Goal: Task Accomplishment & Management: Manage account settings

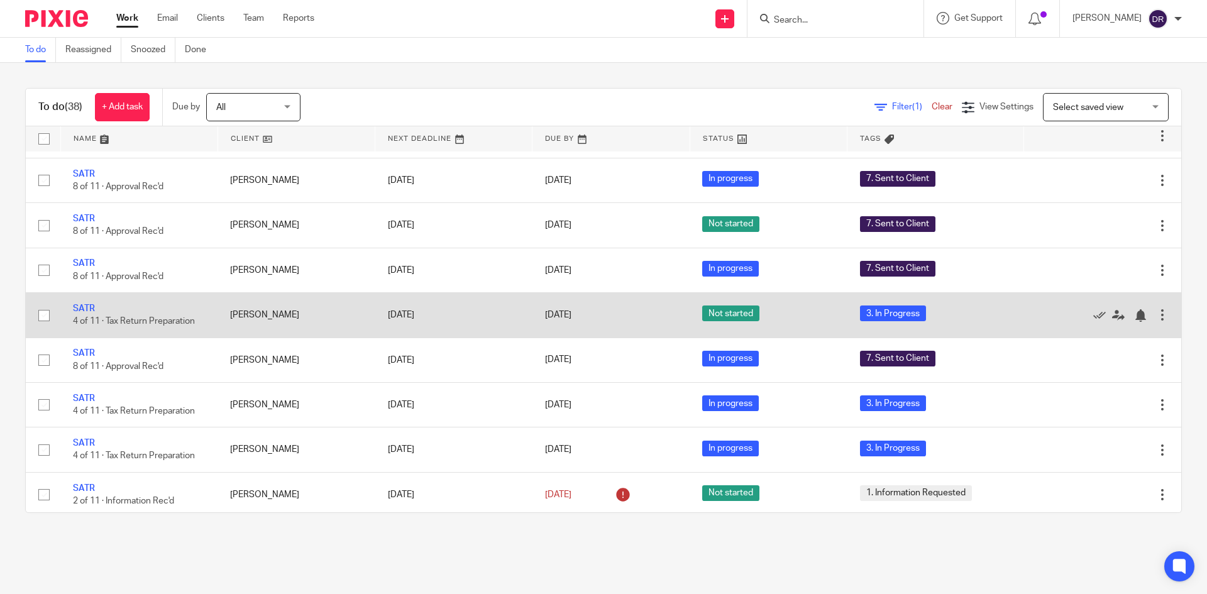
scroll to position [691, 0]
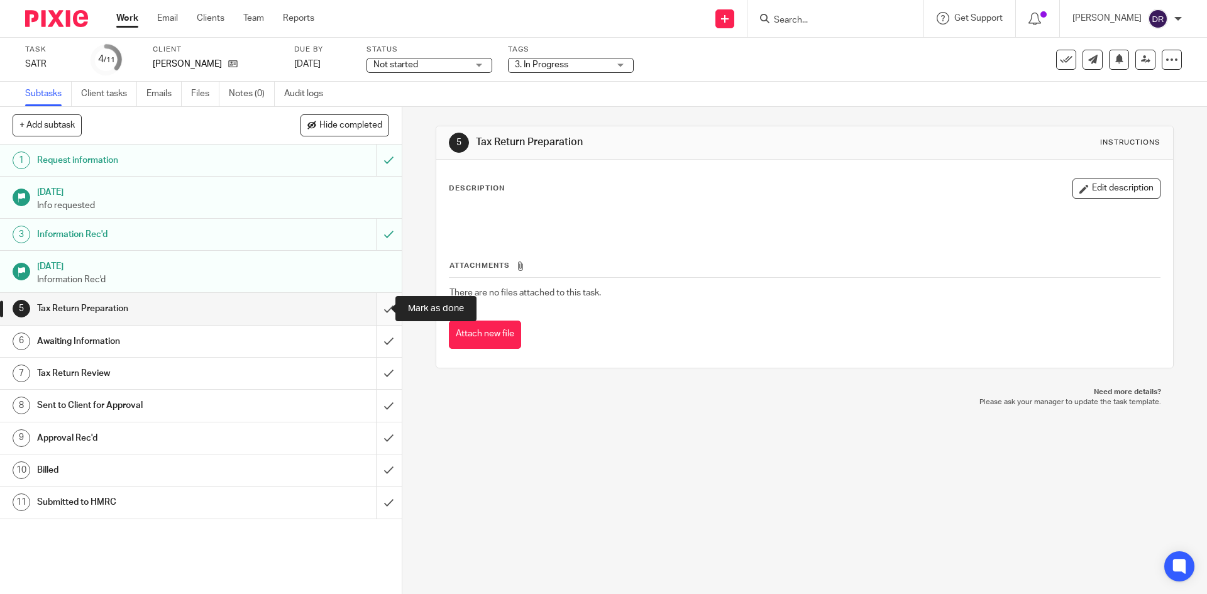
click at [376, 309] on input "submit" at bounding box center [201, 308] width 402 height 31
click at [370, 340] on input "submit" at bounding box center [201, 341] width 402 height 31
click at [548, 60] on span "3. In Progress" at bounding box center [541, 64] width 53 height 9
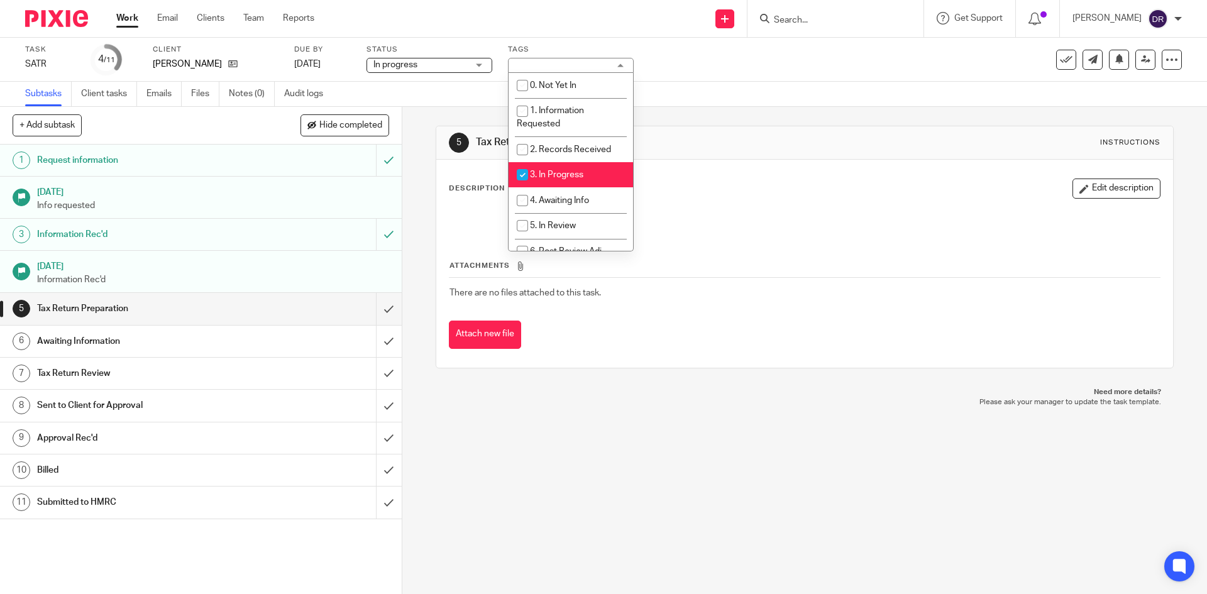
click at [557, 175] on span "3. In Progress" at bounding box center [556, 174] width 53 height 9
checkbox input "false"
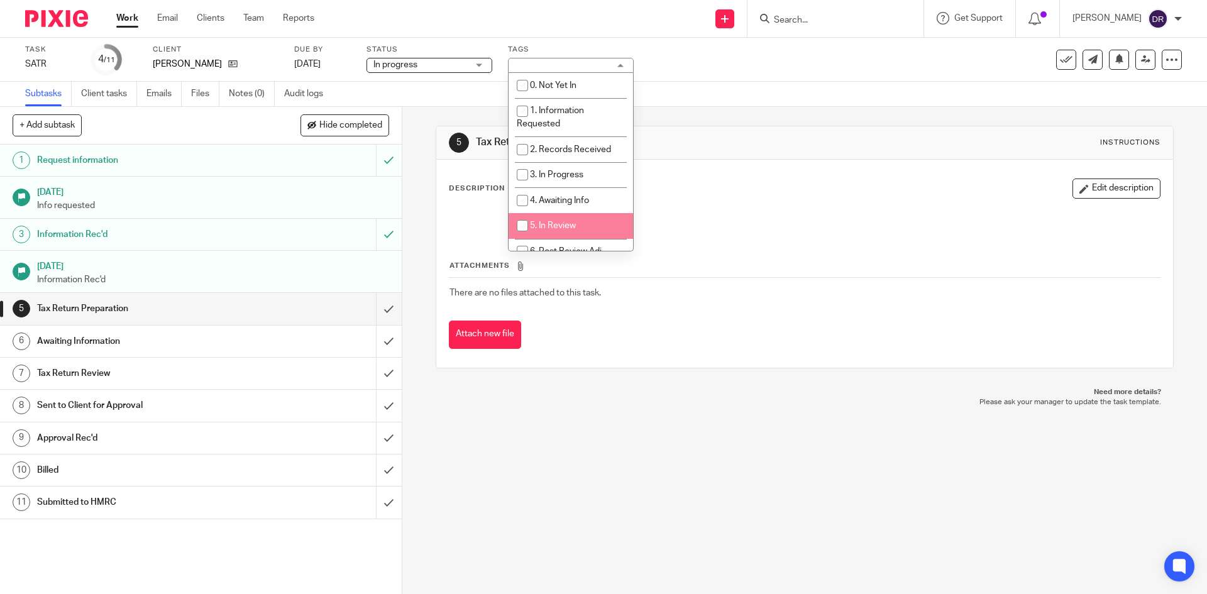
click at [557, 224] on span "5. In Review" at bounding box center [553, 225] width 46 height 9
checkbox input "true"
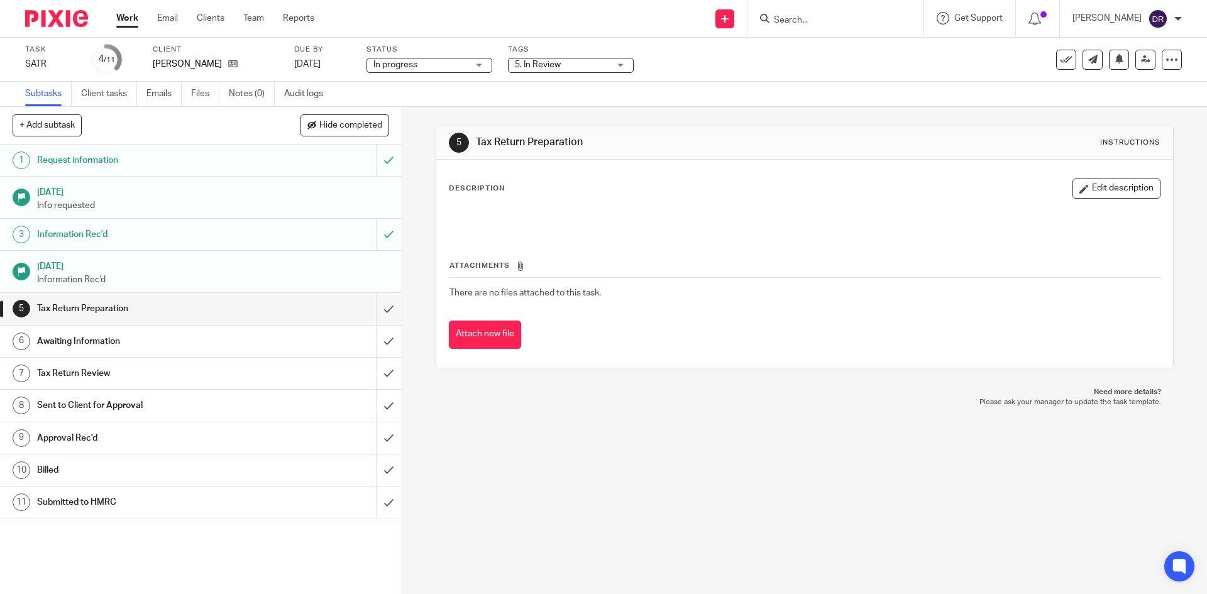
click at [410, 173] on div "5 Tax Return Preparation Instructions Description Edit description Attachments …" at bounding box center [804, 350] width 804 height 487
click at [380, 310] on input "submit" at bounding box center [201, 308] width 402 height 31
click at [381, 336] on input "submit" at bounding box center [201, 341] width 402 height 31
click at [534, 65] on span "3. In Progress" at bounding box center [541, 64] width 53 height 9
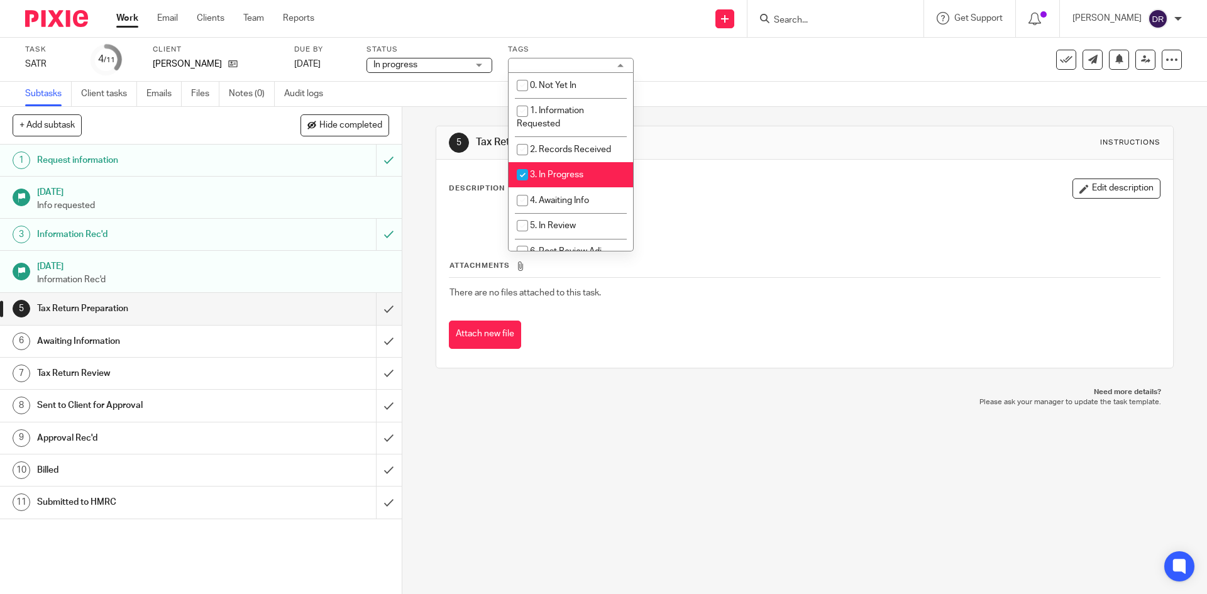
click at [549, 175] on span "3. In Progress" at bounding box center [556, 174] width 53 height 9
checkbox input "false"
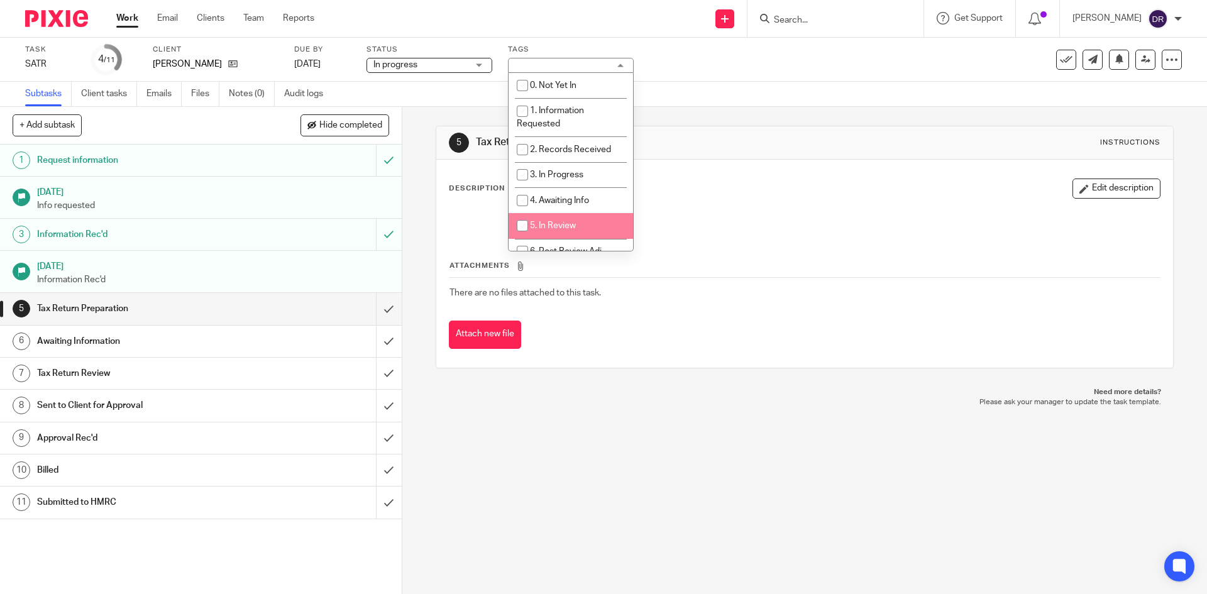
click at [554, 222] on span "5. In Review" at bounding box center [553, 225] width 46 height 9
checkbox input "true"
click at [598, 398] on p "Please ask your manager to update the task template." at bounding box center [804, 402] width 712 height 10
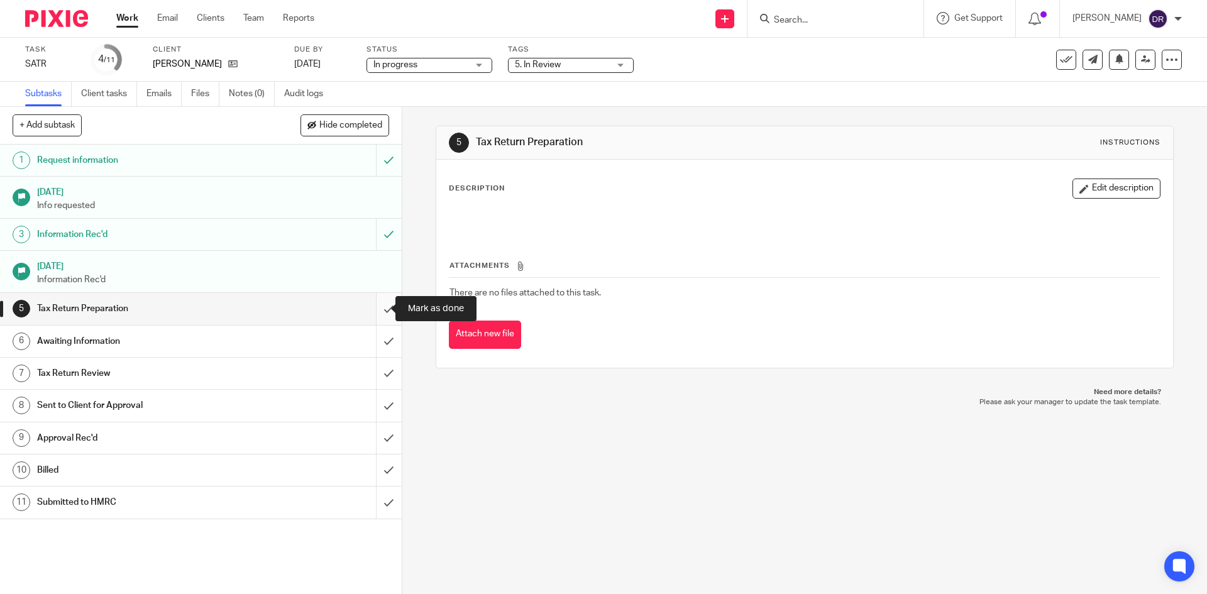
click at [368, 306] on input "submit" at bounding box center [201, 308] width 402 height 31
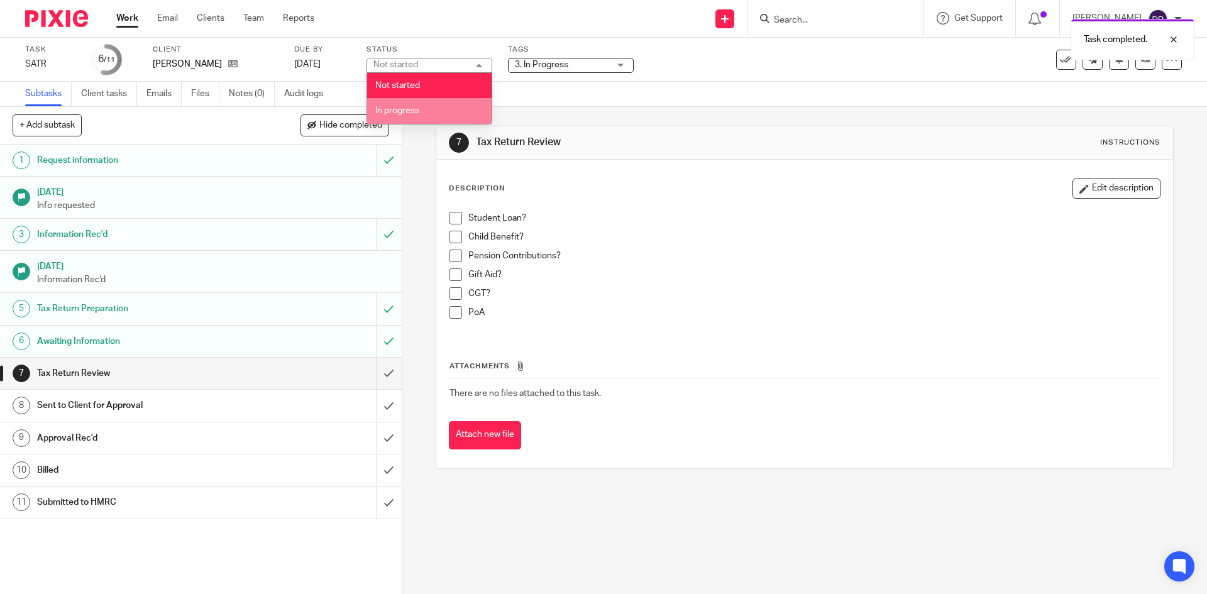
click at [419, 104] on li "In progress" at bounding box center [429, 111] width 124 height 26
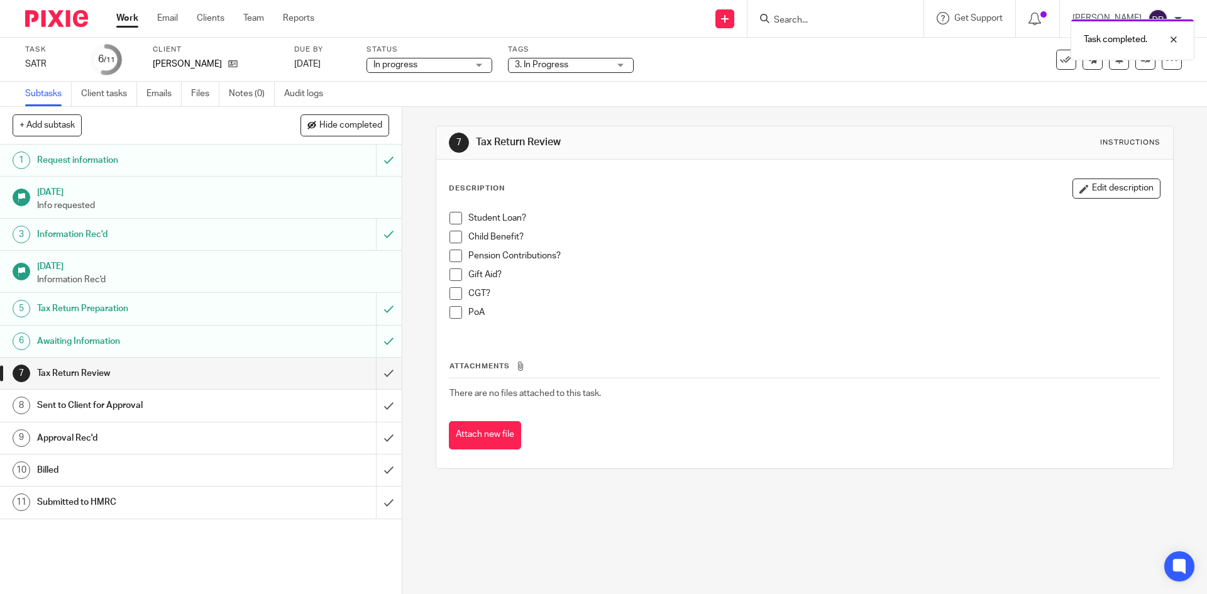
click at [548, 72] on div "3. In Progress" at bounding box center [571, 65] width 126 height 15
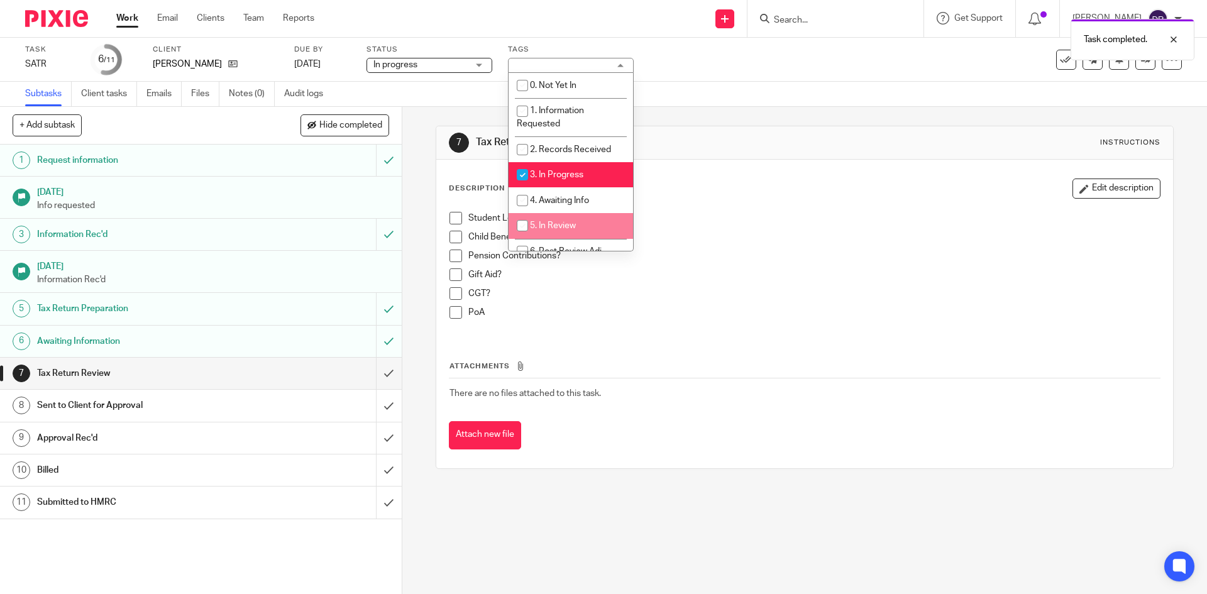
click at [552, 219] on li "5. In Review" at bounding box center [570, 226] width 124 height 26
checkbox input "true"
click at [557, 167] on li "3. In Progress" at bounding box center [570, 175] width 124 height 26
checkbox input "false"
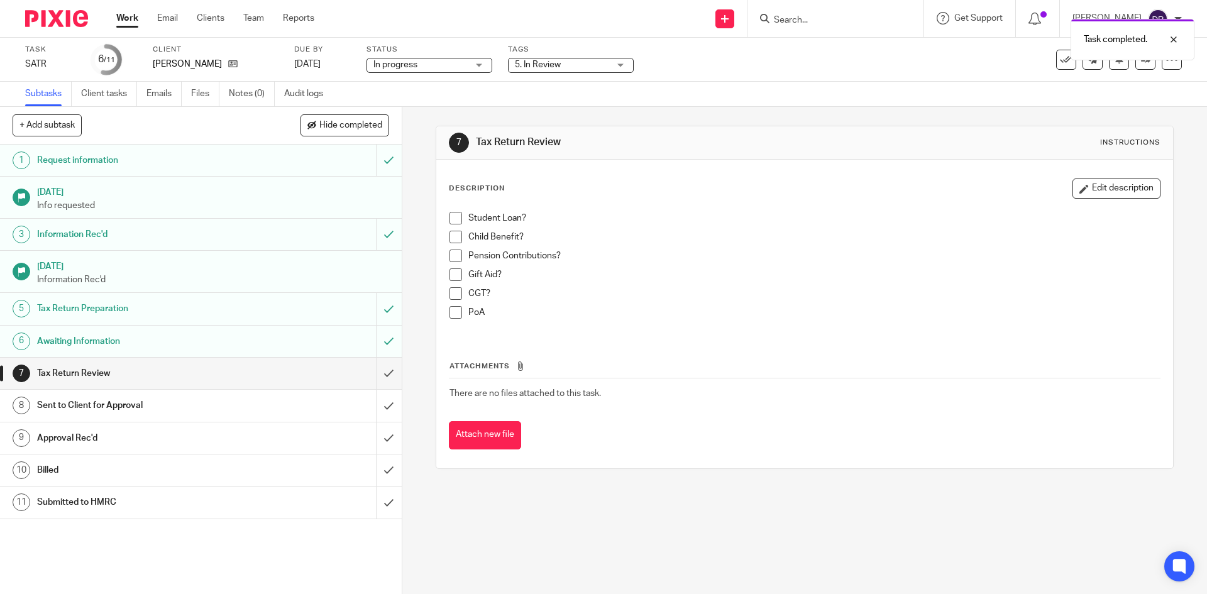
click at [723, 490] on div "7 Tax Return Review Instructions Description Edit description Student Loan? Chi…" at bounding box center [804, 350] width 804 height 487
click at [1141, 63] on icon at bounding box center [1145, 59] width 9 height 9
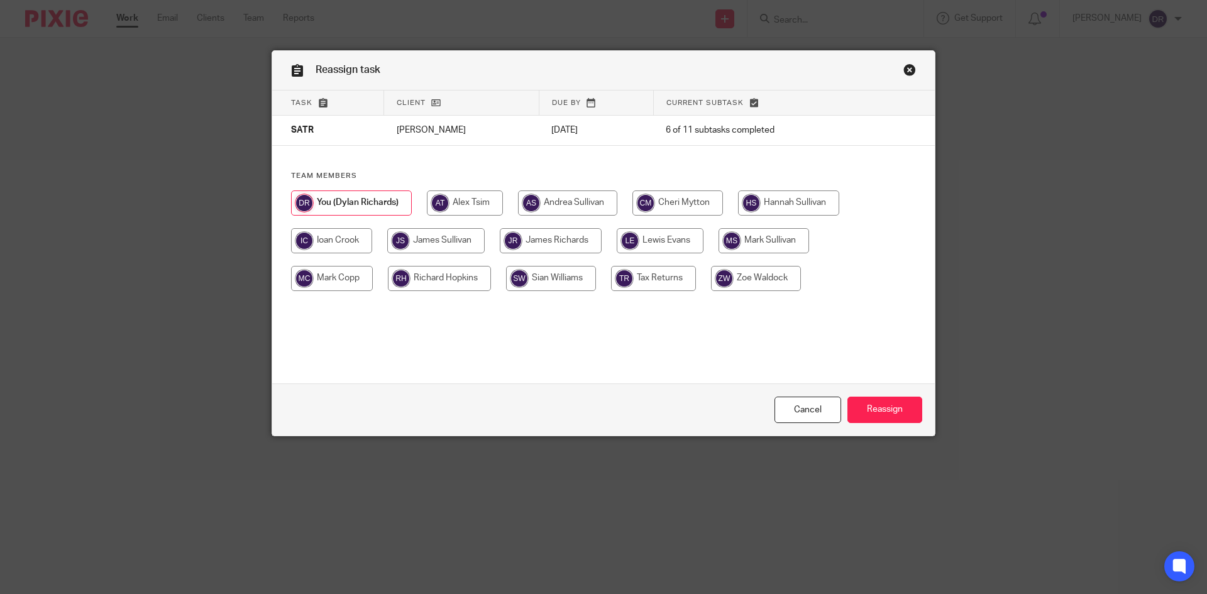
click at [415, 234] on input "radio" at bounding box center [435, 240] width 97 height 25
radio input "true"
click at [871, 412] on input "Reassign" at bounding box center [884, 410] width 75 height 27
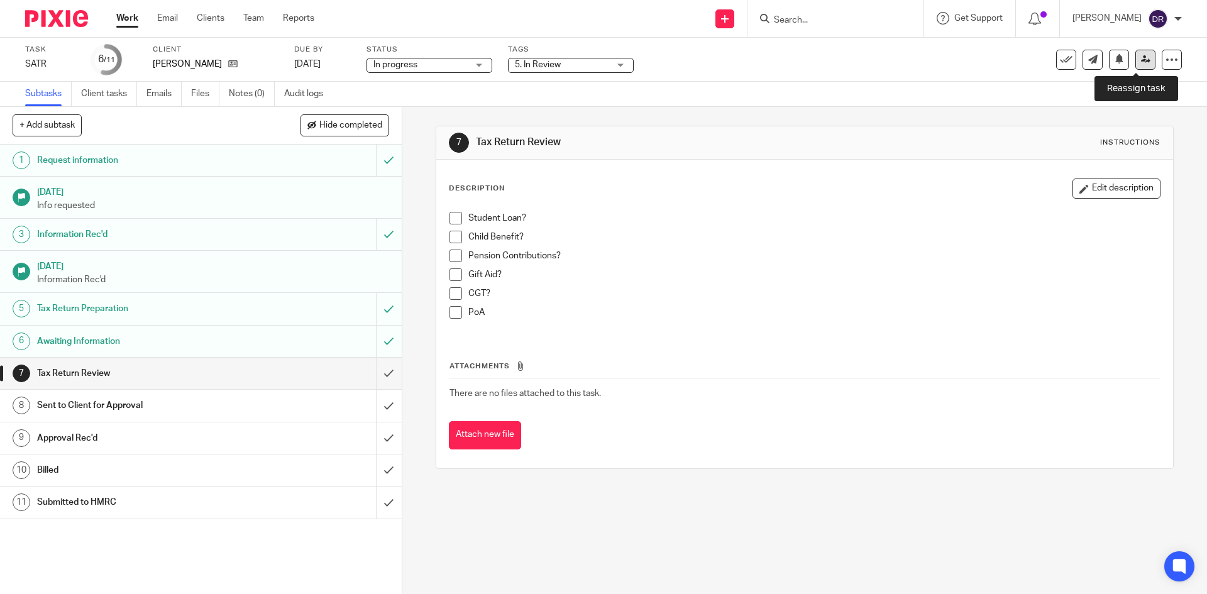
click at [1135, 65] on link at bounding box center [1145, 60] width 20 height 20
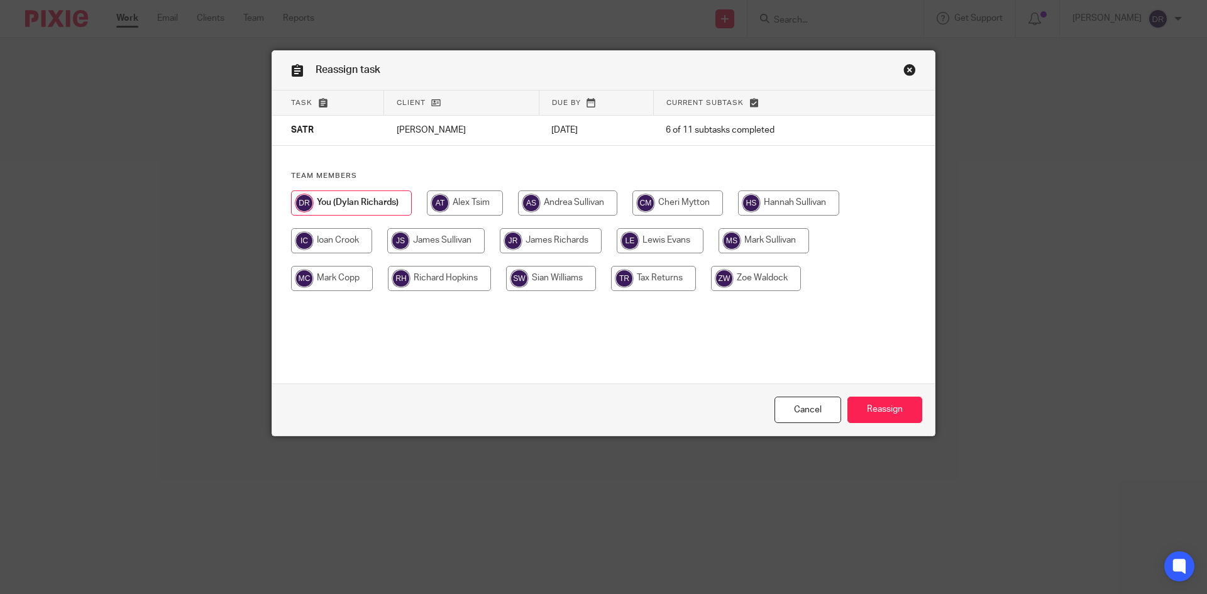
click at [459, 240] on input "radio" at bounding box center [435, 240] width 97 height 25
radio input "true"
click at [887, 414] on input "Reassign" at bounding box center [884, 410] width 75 height 27
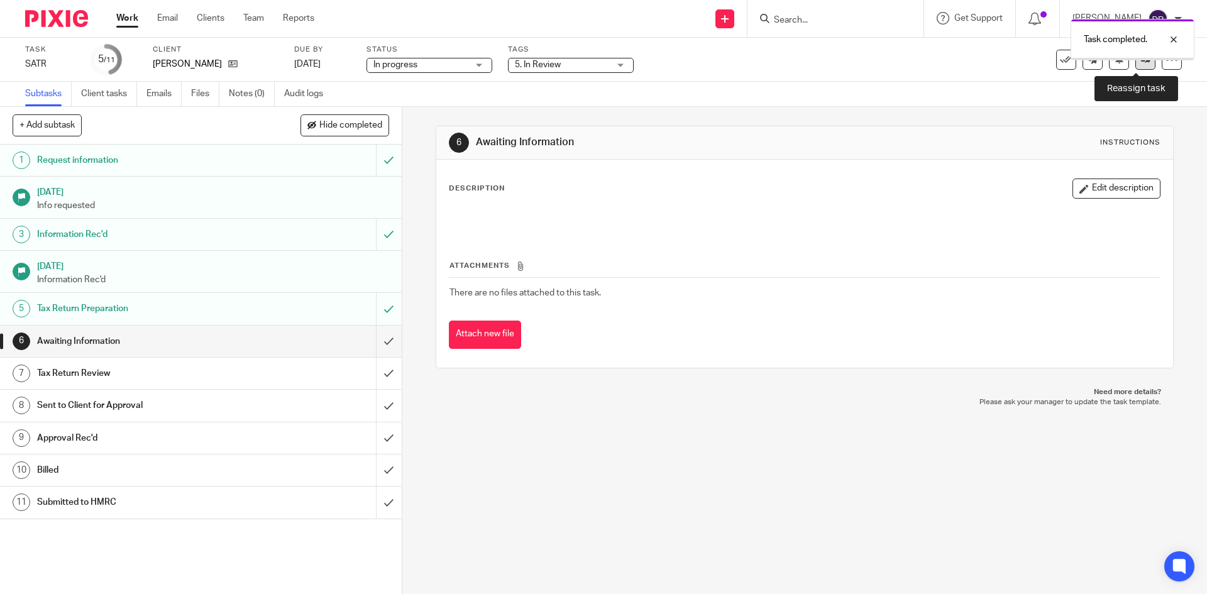
click at [1138, 65] on link at bounding box center [1145, 60] width 20 height 20
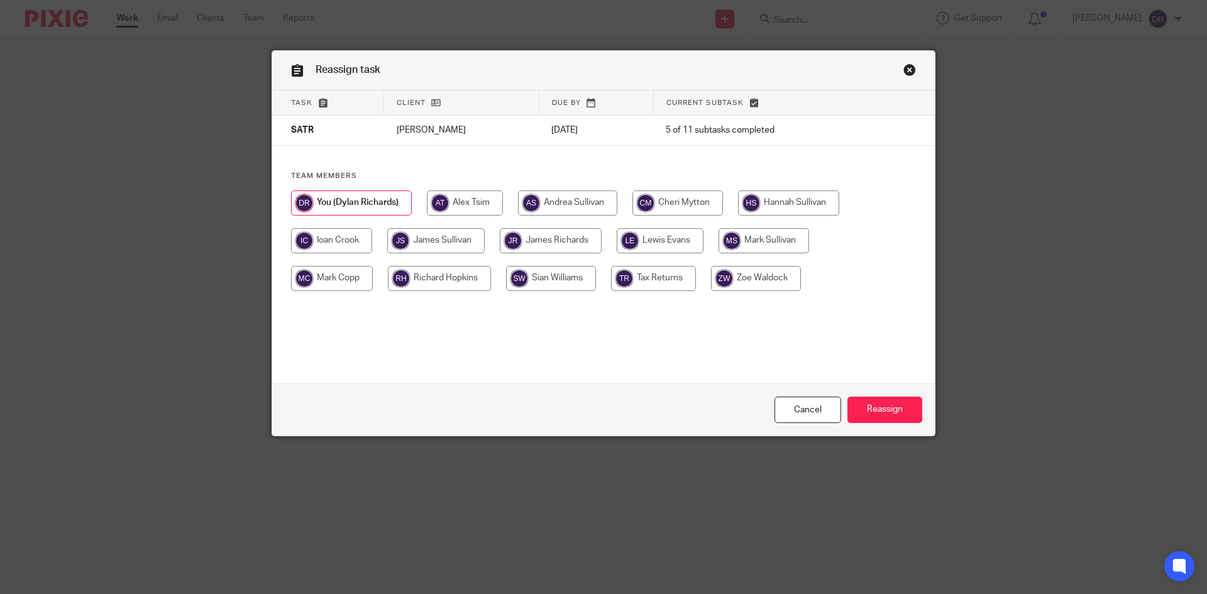
click at [448, 248] on input "radio" at bounding box center [435, 240] width 97 height 25
radio input "true"
click at [899, 407] on input "Reassign" at bounding box center [884, 410] width 75 height 27
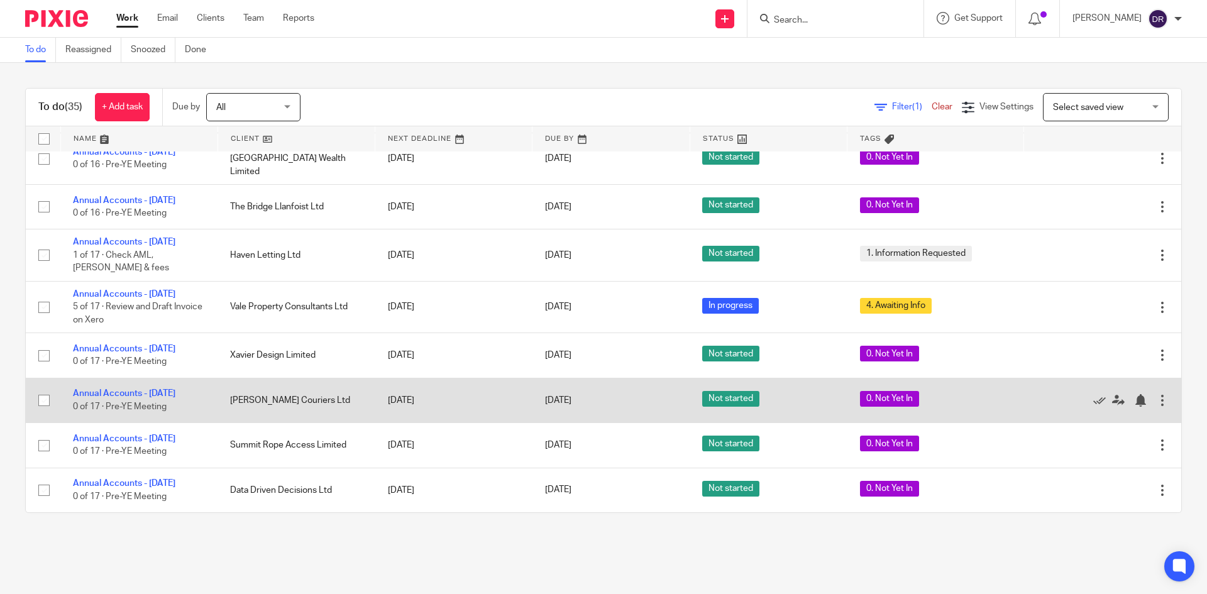
scroll to position [1258, 0]
